Goal: Information Seeking & Learning: Learn about a topic

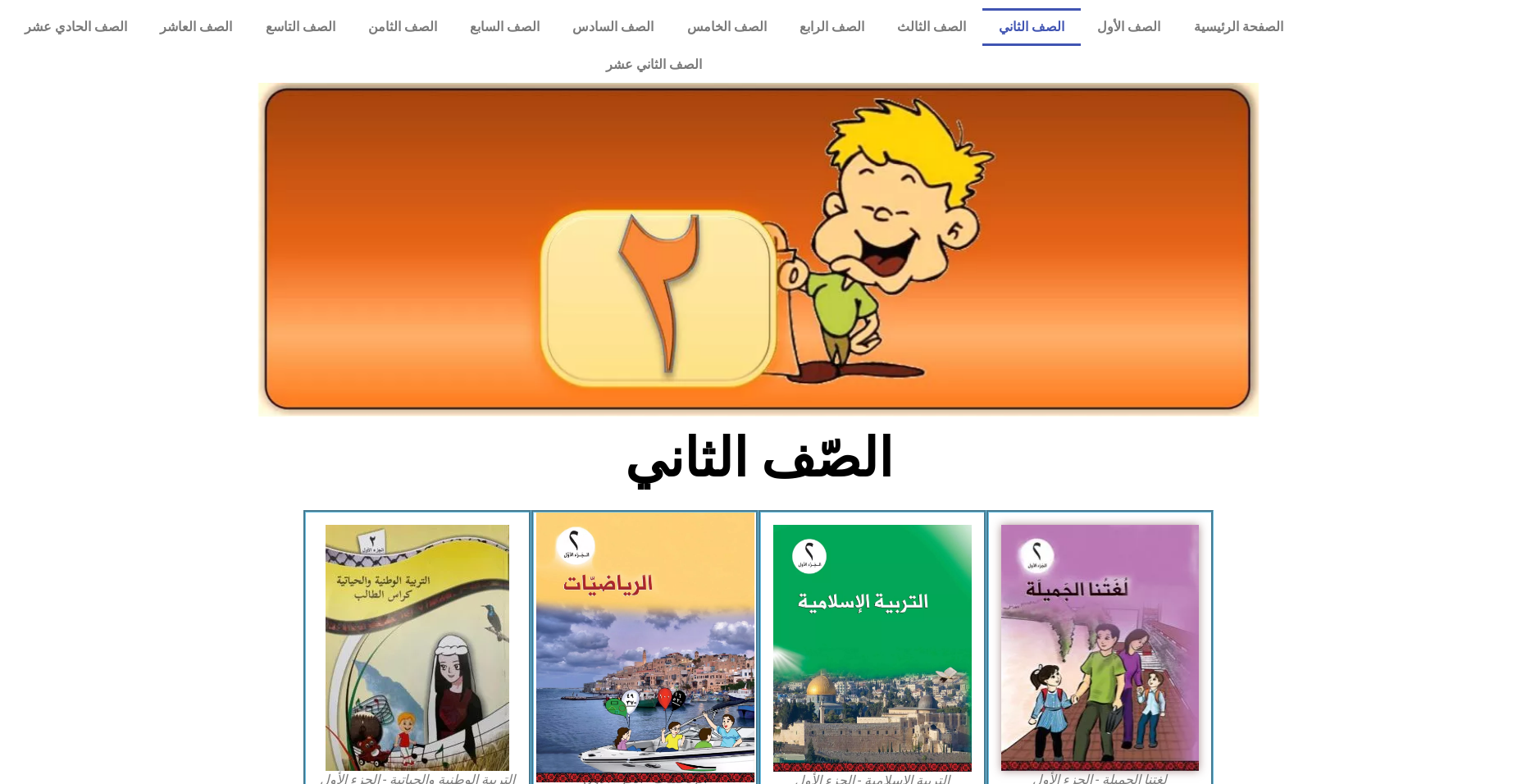
click at [582, 604] on img at bounding box center [645, 646] width 218 height 269
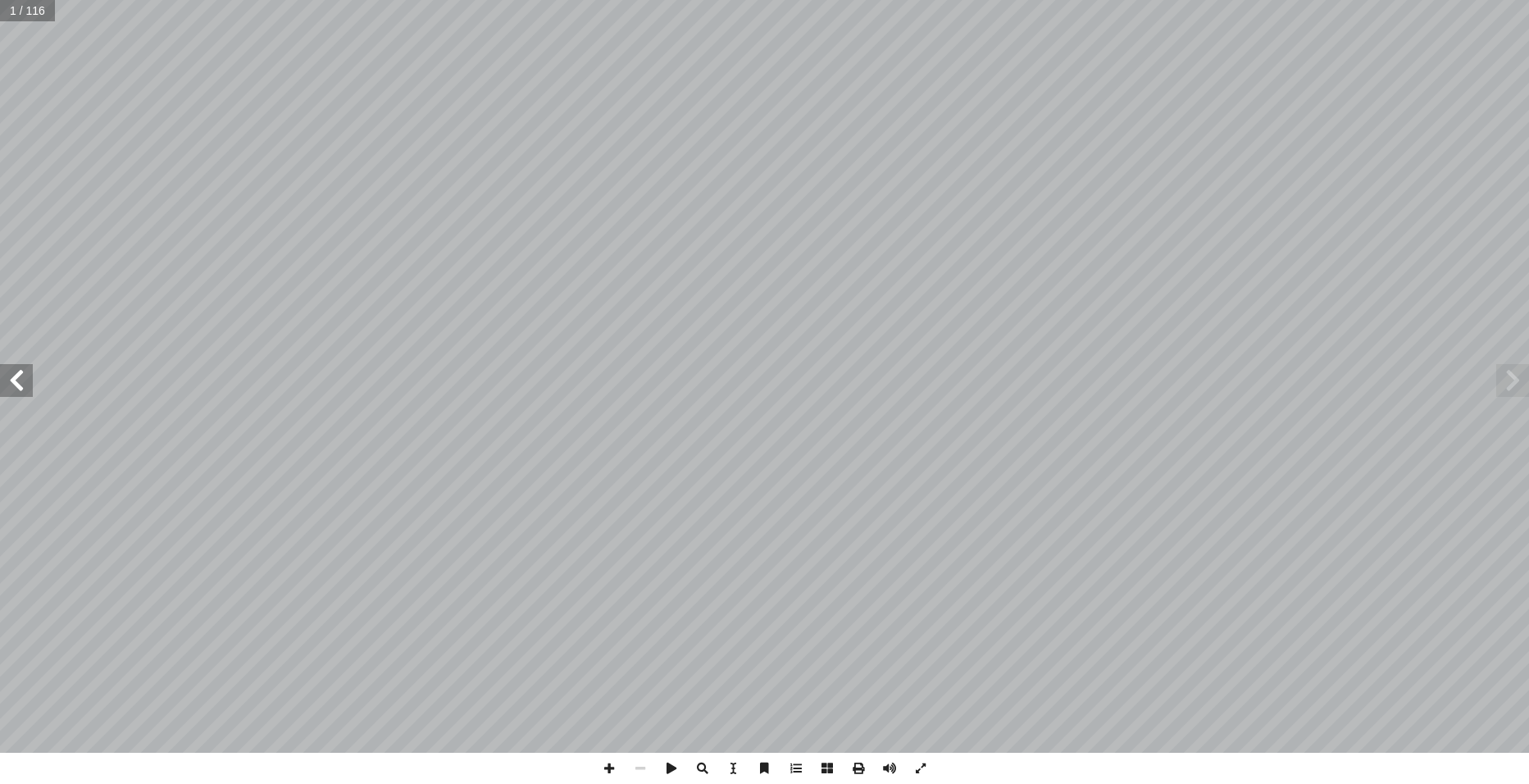
click at [20, 383] on span at bounding box center [16, 380] width 33 height 33
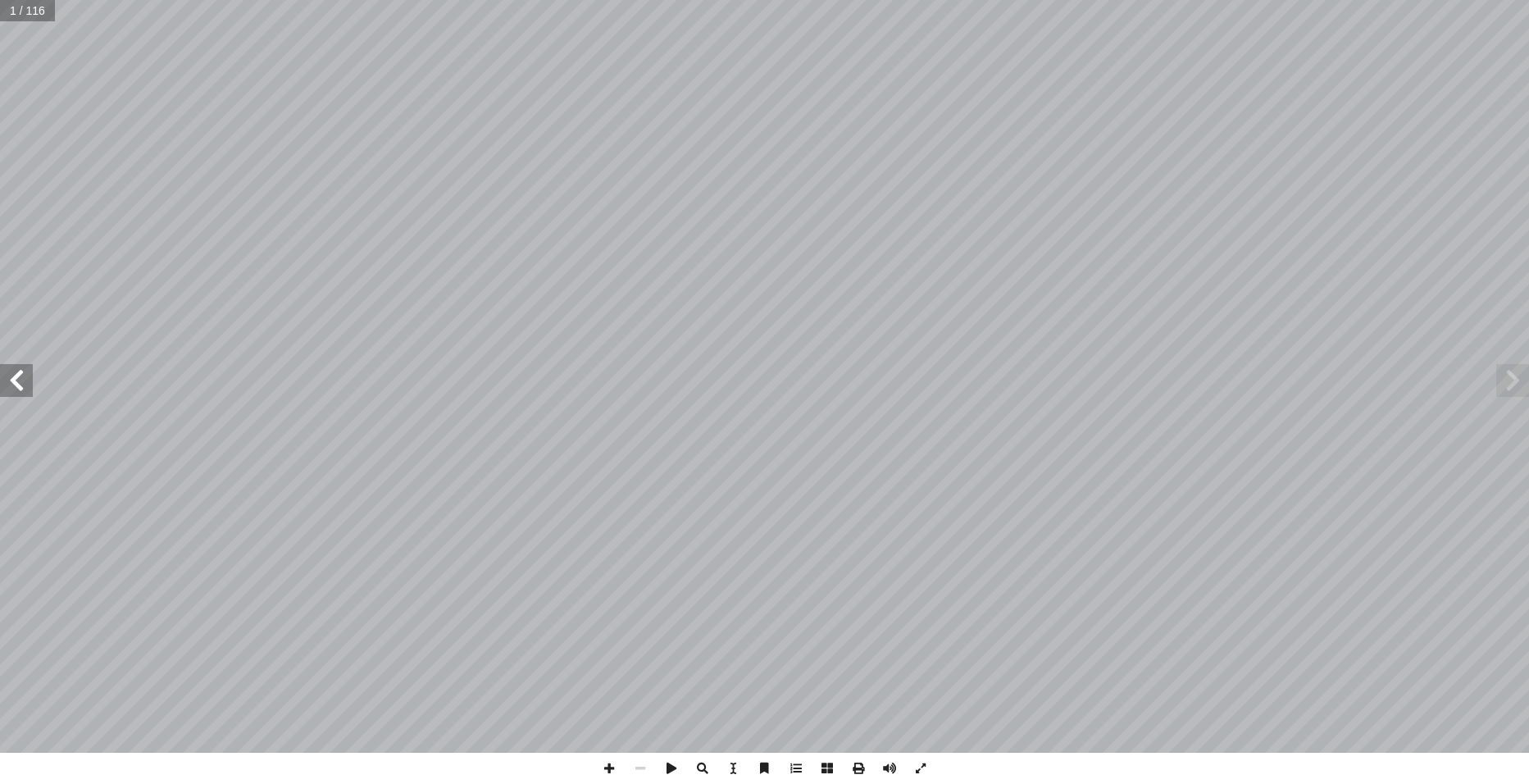
click at [20, 383] on span at bounding box center [16, 380] width 33 height 33
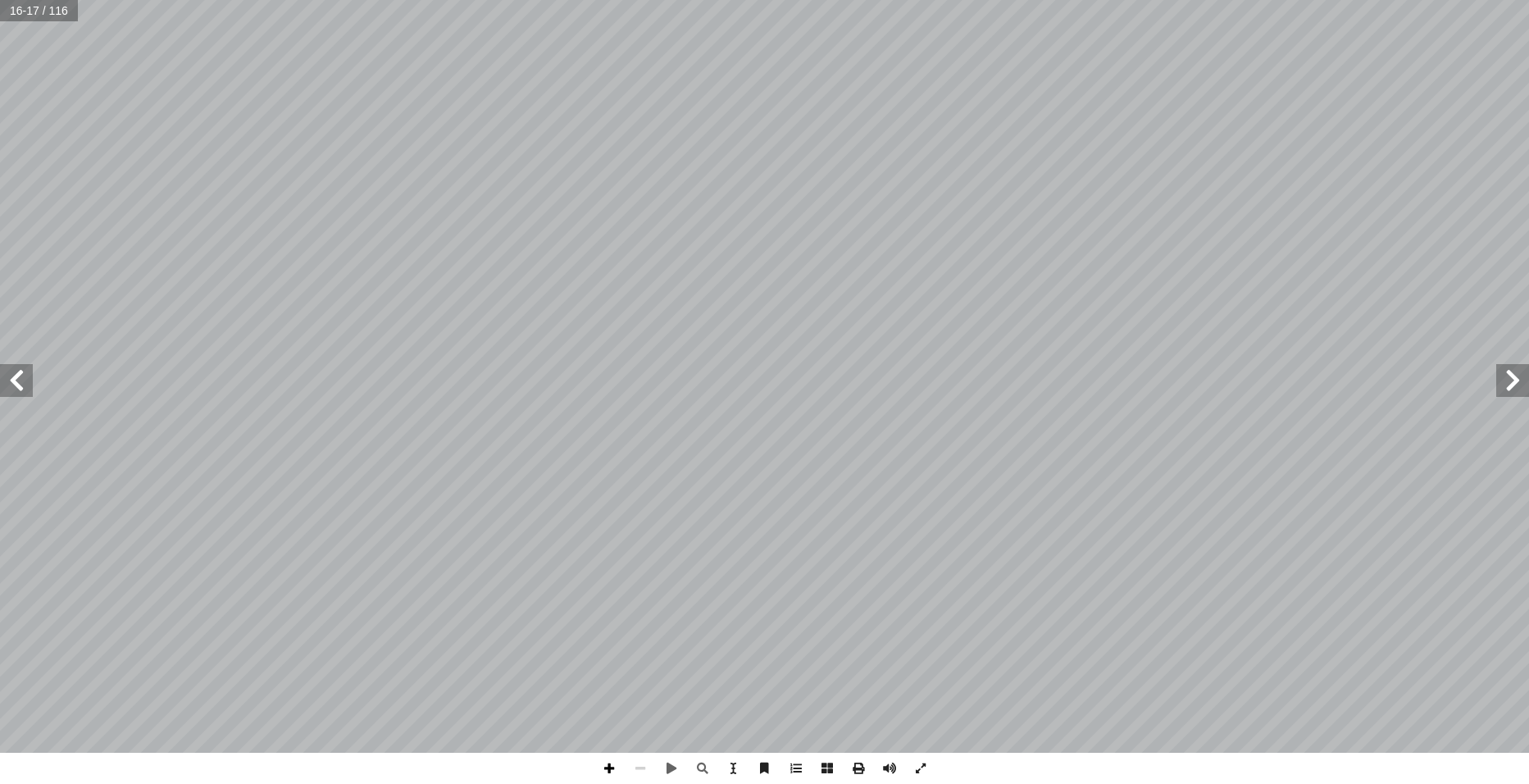
click at [606, 769] on span at bounding box center [609, 768] width 31 height 31
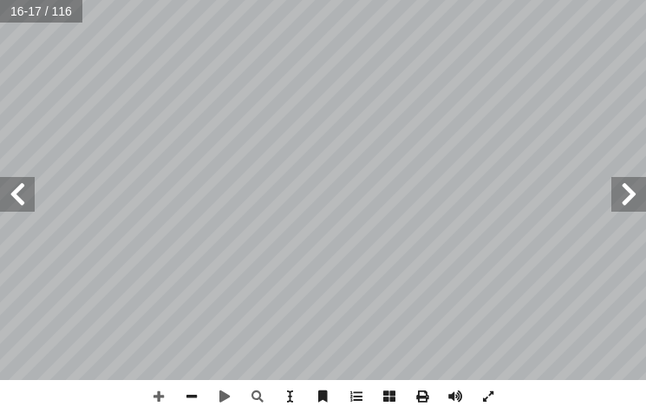
click at [393, 0] on html "الصفحة الرئيسية الصف الأول الصف الثاني الصف الثالث الصف الرابع الصف الخامس الصف…" at bounding box center [323, 37] width 646 height 74
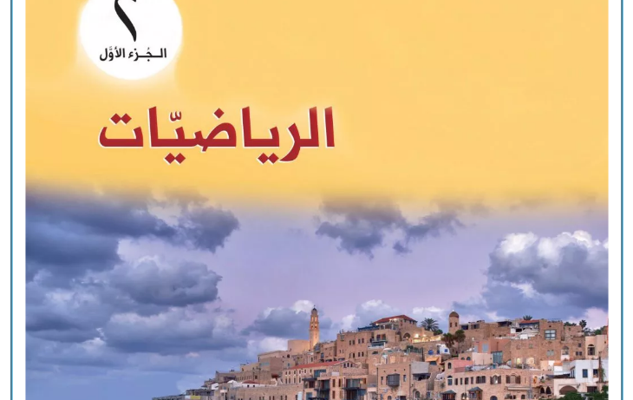
scroll to position [1489, 0]
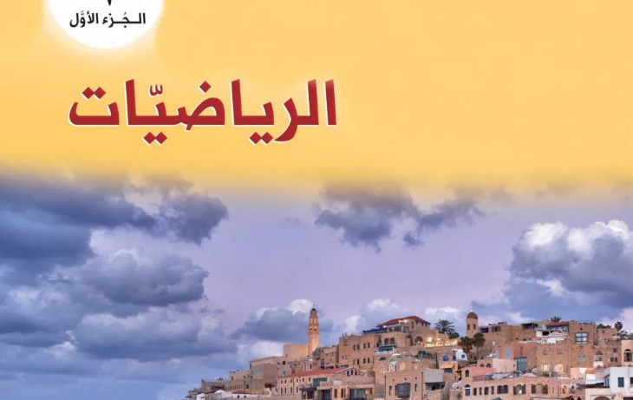
click at [377, 228] on img at bounding box center [316, 301] width 662 height 820
